Goal: Task Accomplishment & Management: Use online tool/utility

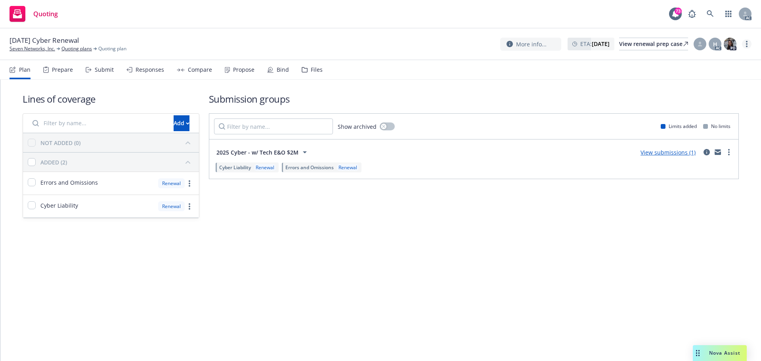
click at [749, 44] on link "more" at bounding box center [747, 44] width 10 height 10
click at [707, 61] on link "Copy logging email" at bounding box center [707, 60] width 88 height 16
click at [747, 46] on circle "more" at bounding box center [747, 47] width 2 height 2
click at [720, 61] on link "Copy logging email" at bounding box center [707, 60] width 88 height 16
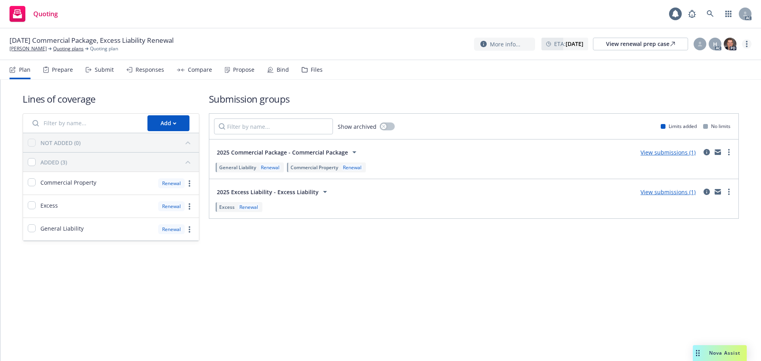
click at [747, 45] on icon "more" at bounding box center [747, 44] width 2 height 6
click at [718, 63] on link "Copy logging email" at bounding box center [707, 60] width 88 height 16
click at [745, 42] on link "more" at bounding box center [747, 44] width 10 height 10
click at [708, 59] on link "Copy logging email" at bounding box center [707, 60] width 88 height 16
